Goal: Find specific page/section: Find specific page/section

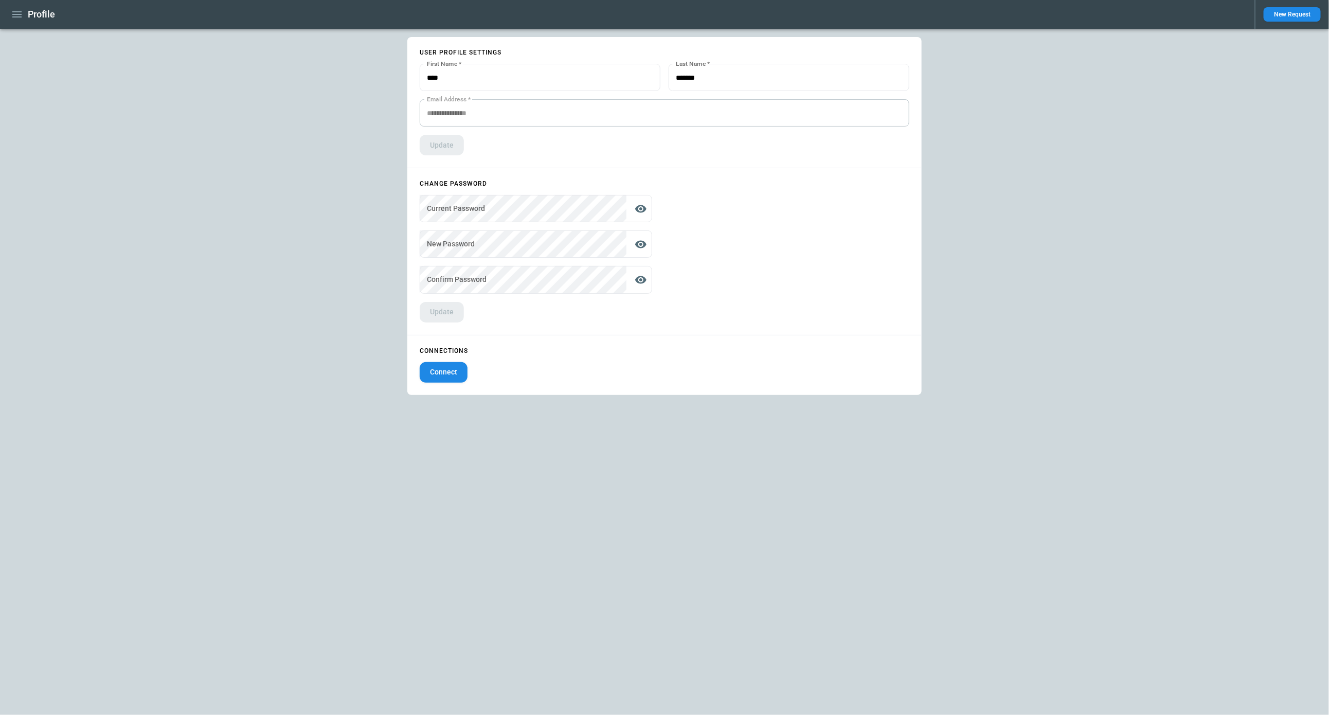
click at [21, 14] on icon "button" at bounding box center [16, 14] width 9 height 6
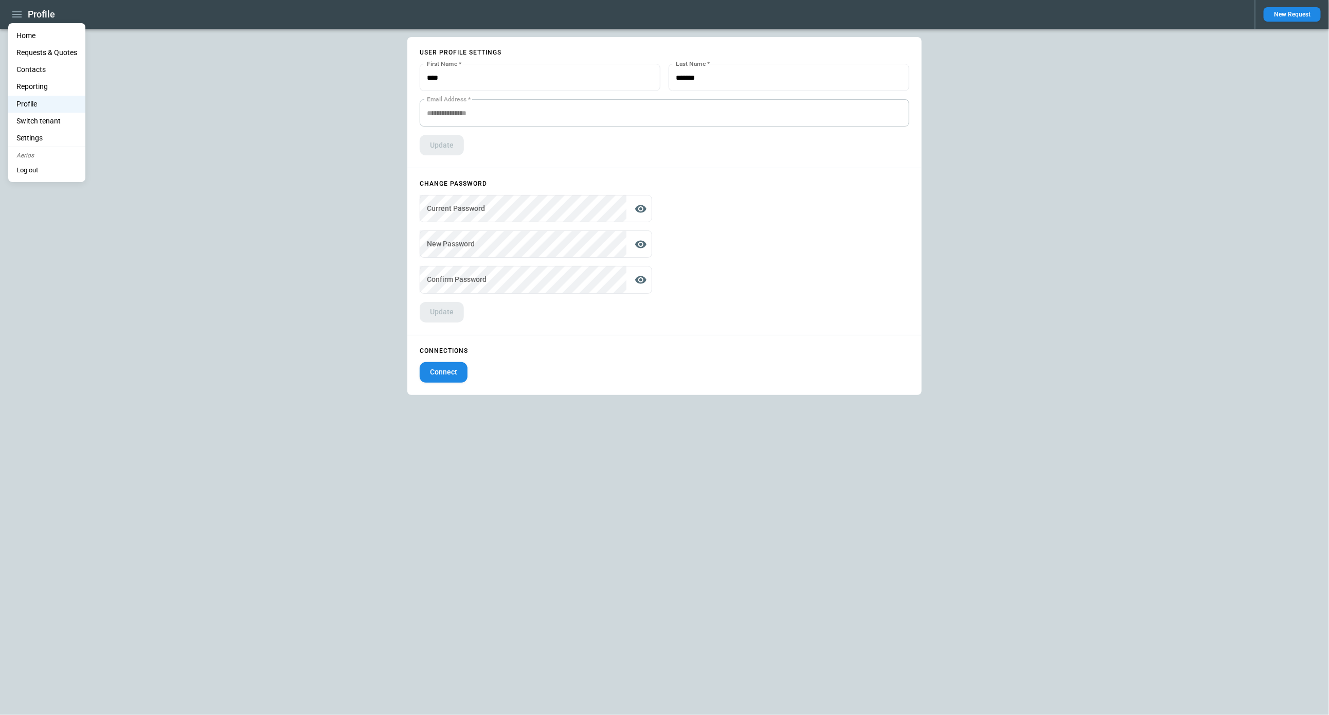
click at [21, 34] on li "Home" at bounding box center [46, 35] width 77 height 17
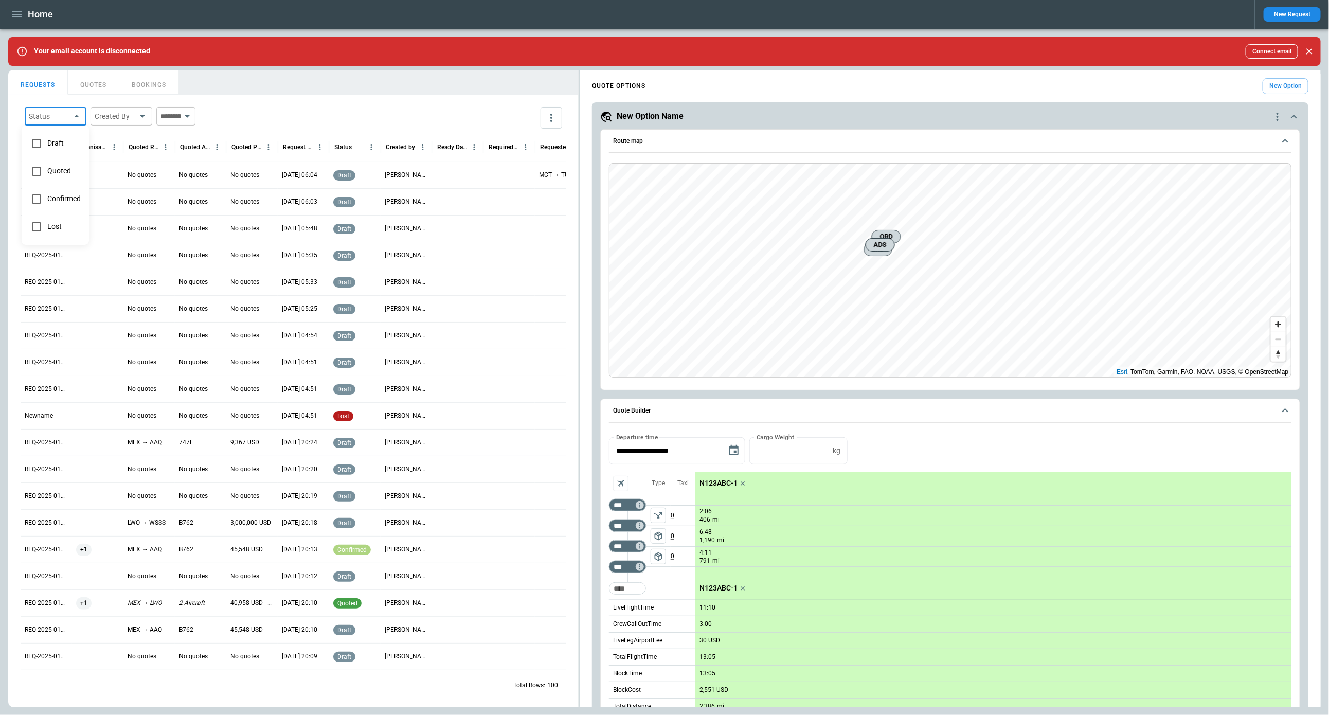
click at [71, 114] on body "Home New Request Your email account is disconnected Connect email FindBorderBar…" at bounding box center [664, 357] width 1329 height 715
click at [71, 114] on div at bounding box center [664, 357] width 1329 height 715
click at [20, 15] on icon "button" at bounding box center [17, 14] width 12 height 12
click at [38, 86] on li "Reporting" at bounding box center [46, 86] width 77 height 17
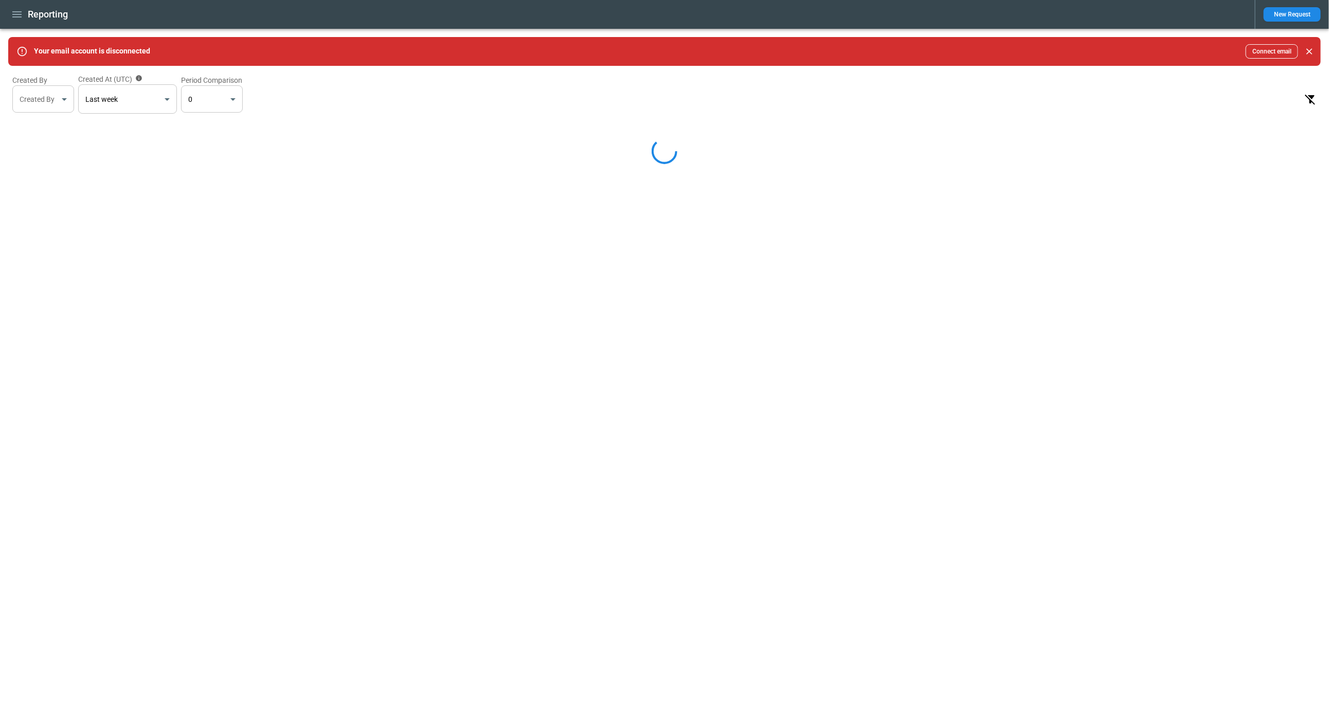
click at [68, 103] on body "Reporting New Request Your email account is disconnected Connect email Created …" at bounding box center [664, 357] width 1329 height 715
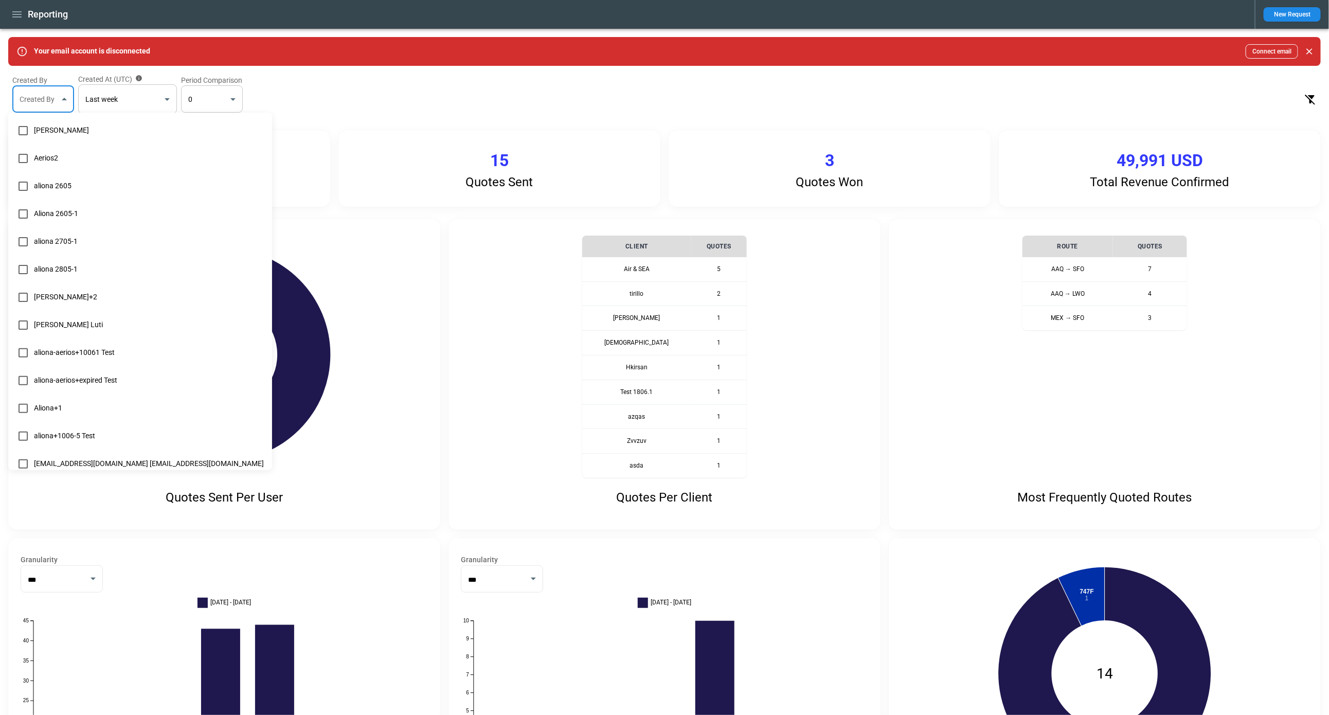
click at [67, 103] on div at bounding box center [664, 357] width 1329 height 715
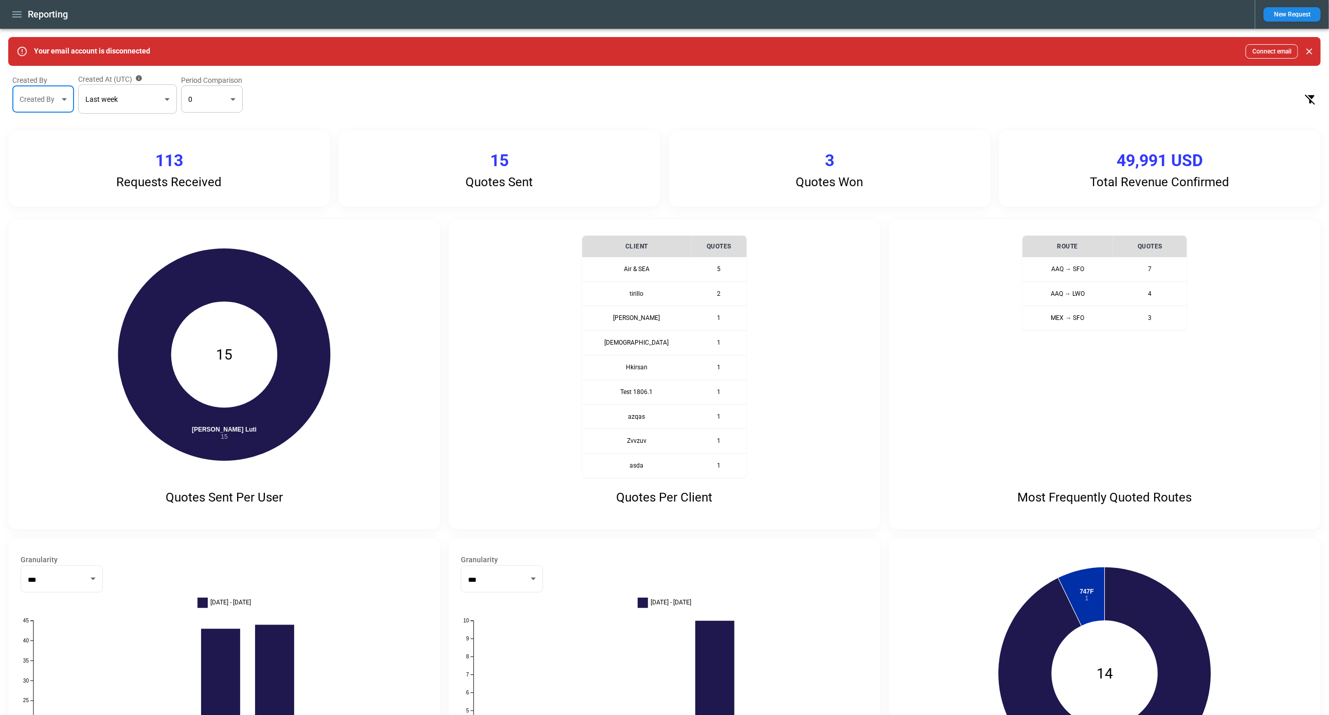
click at [18, 15] on icon "button" at bounding box center [17, 14] width 12 height 12
click at [23, 30] on li "Home" at bounding box center [46, 35] width 77 height 17
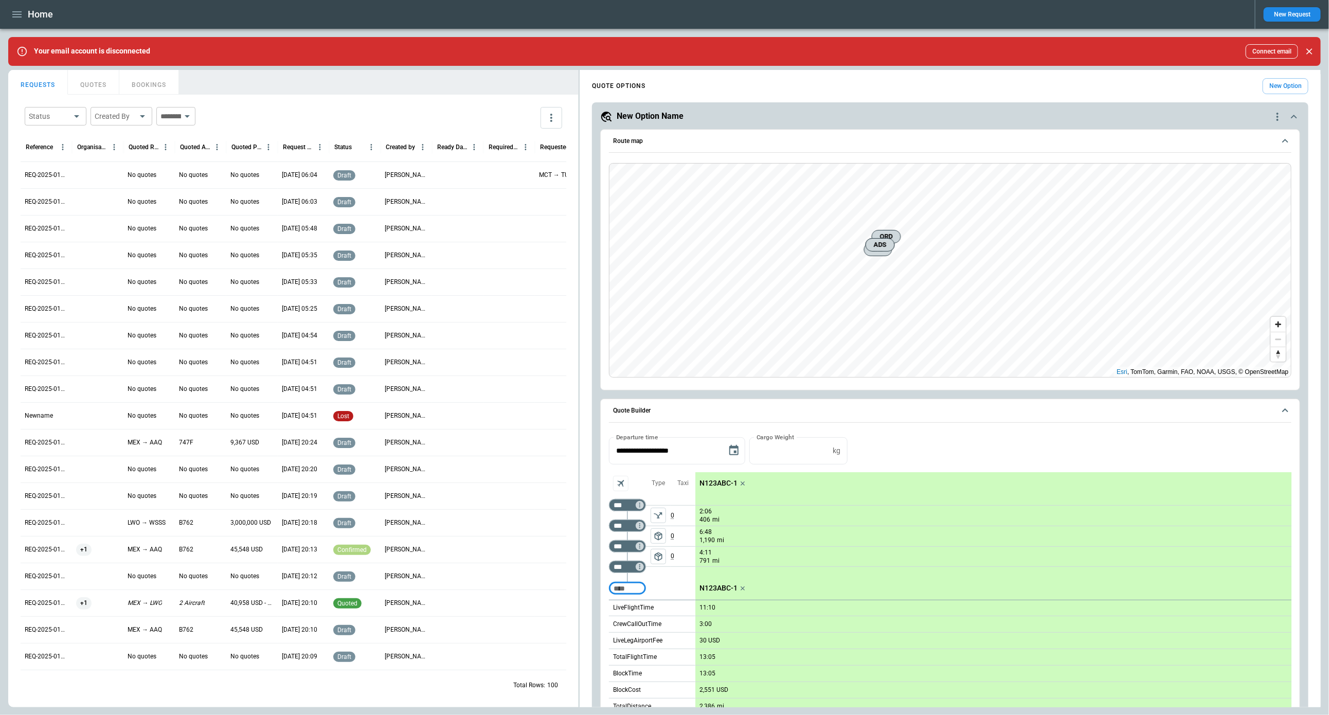
click at [181, 119] on input "text" at bounding box center [168, 116] width 25 height 19
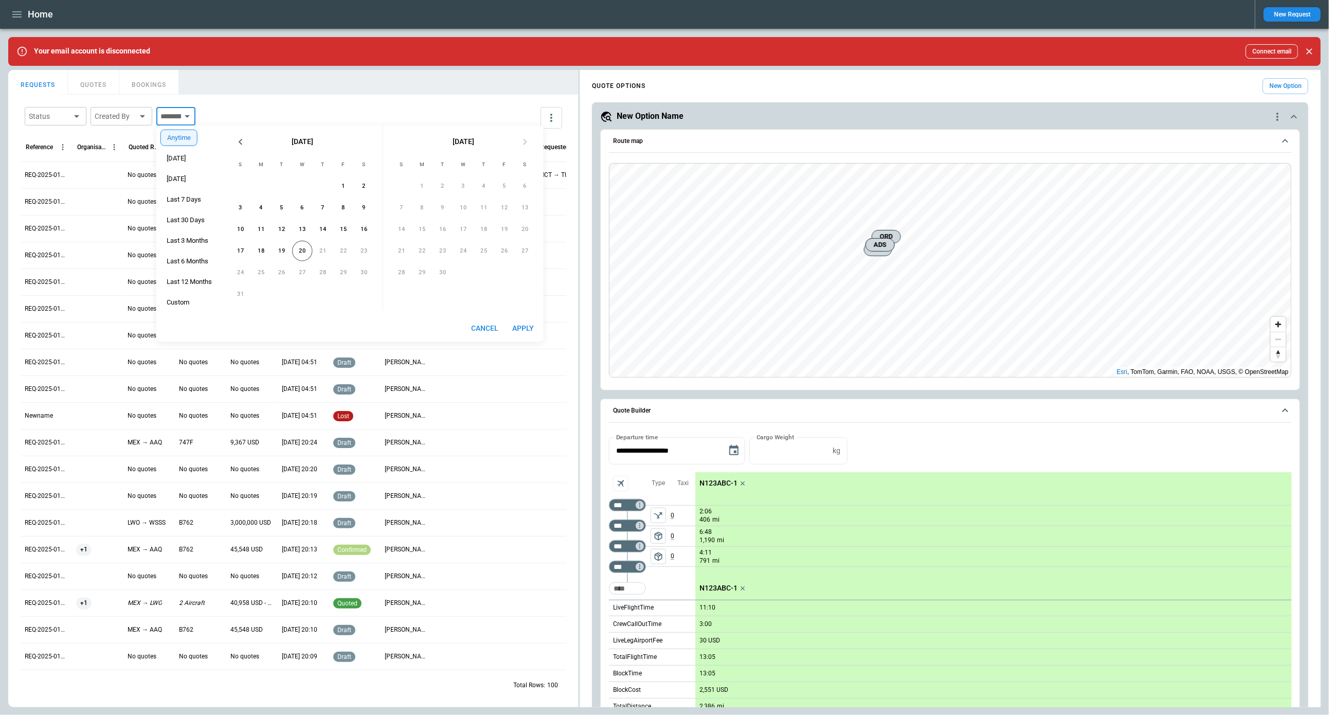
click at [18, 10] on icon "button" at bounding box center [17, 14] width 12 height 12
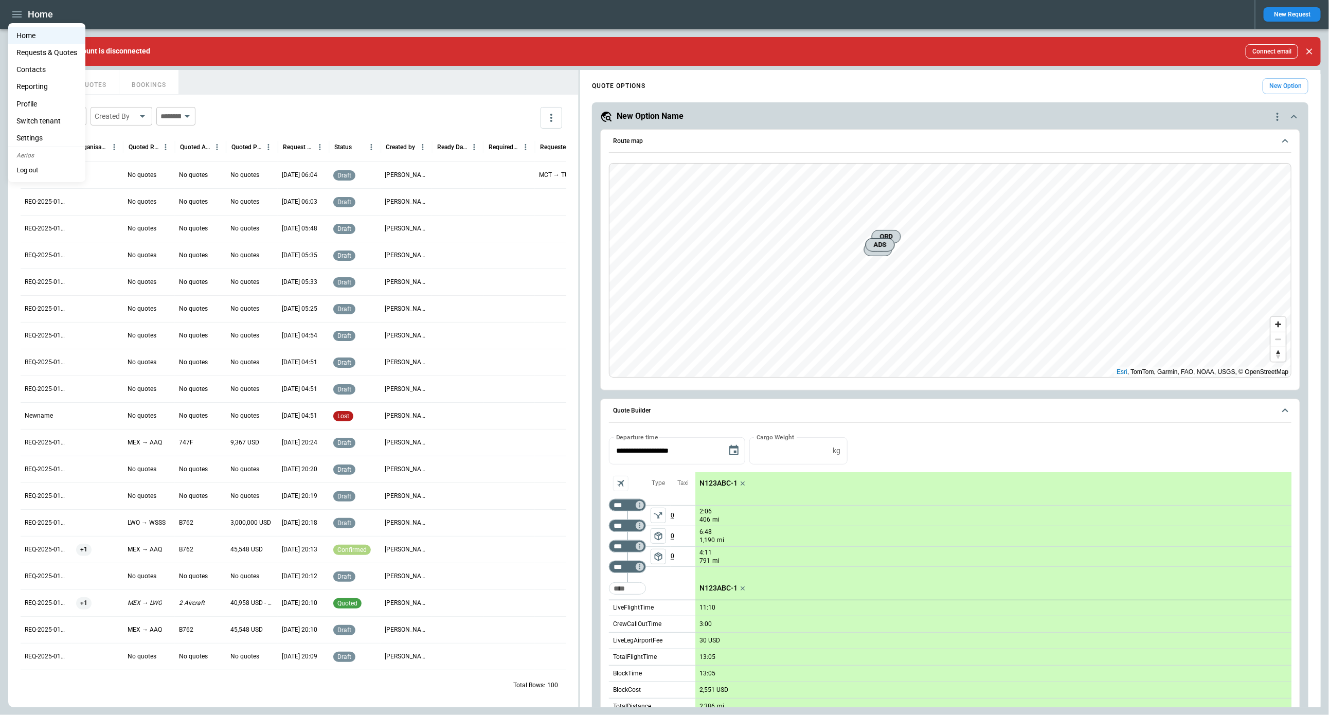
click at [35, 82] on li "Reporting" at bounding box center [46, 86] width 77 height 17
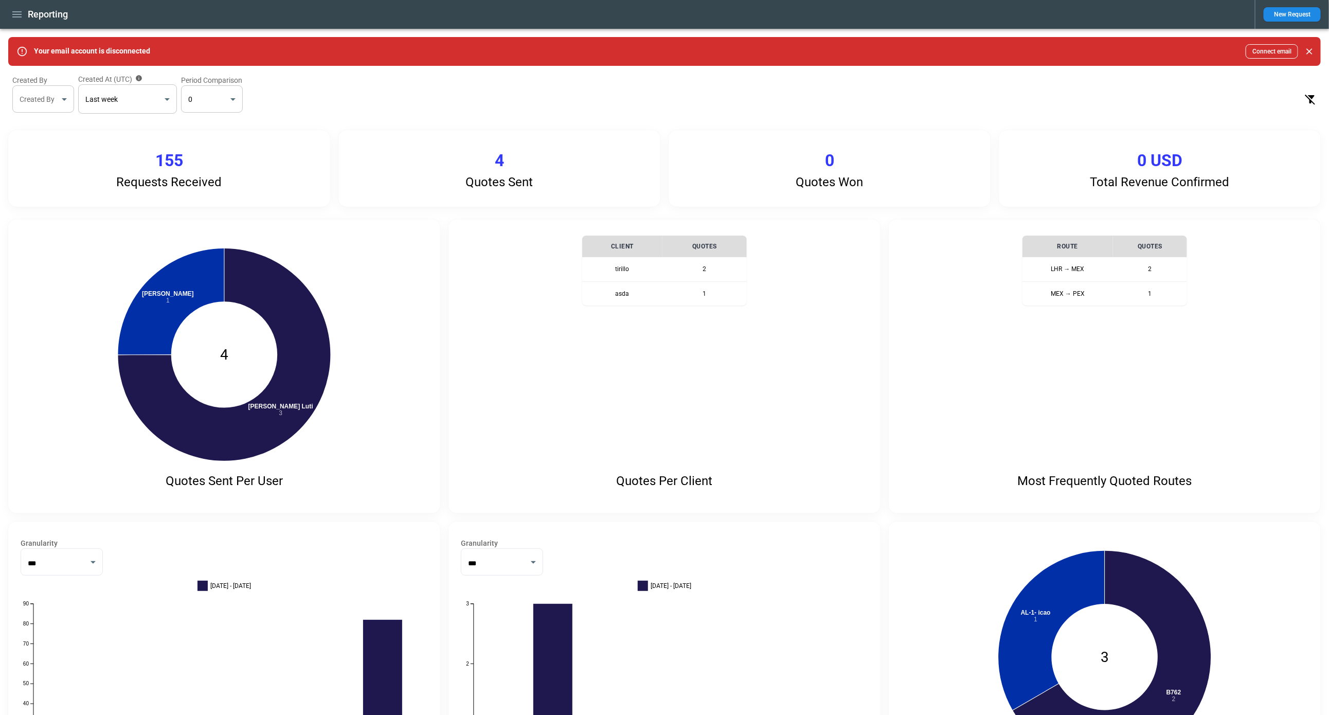
click at [143, 102] on body "**********" at bounding box center [664, 357] width 1329 height 715
click at [163, 101] on div at bounding box center [664, 357] width 1329 height 715
